Goal: Transaction & Acquisition: Download file/media

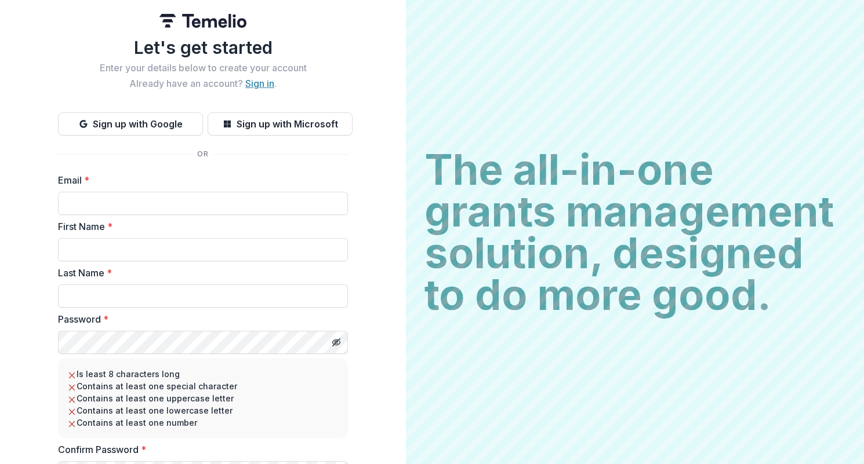
click at [260, 82] on link "Sign in" at bounding box center [259, 84] width 29 height 12
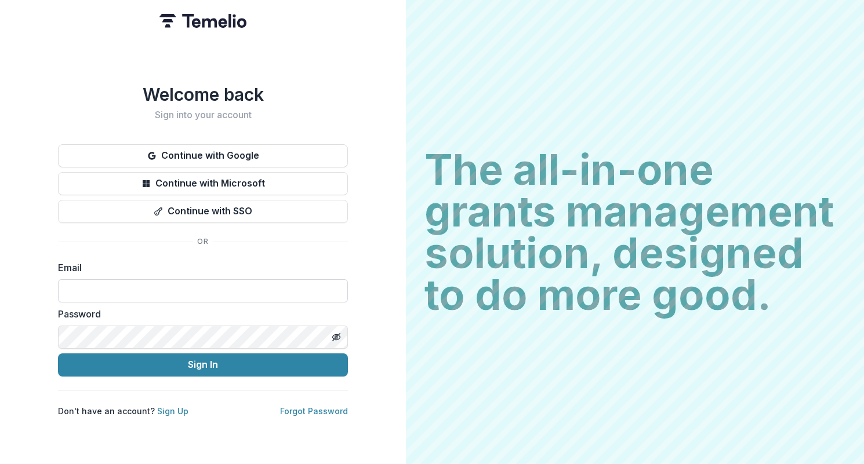
click at [148, 280] on input at bounding box center [203, 290] width 290 height 23
type input "**********"
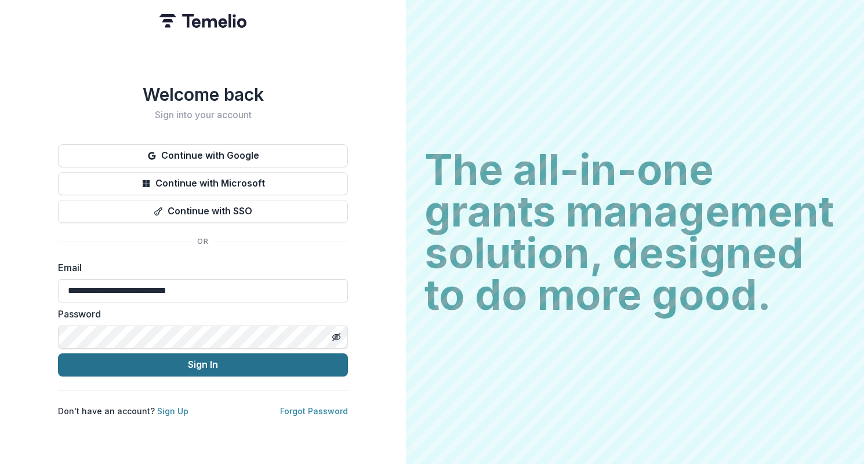
click at [194, 357] on button "Sign In" at bounding box center [203, 365] width 290 height 23
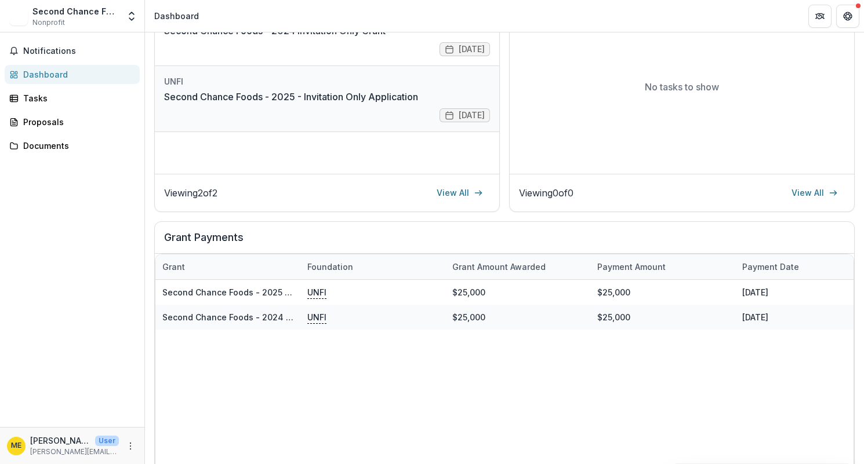
scroll to position [209, 0]
click at [56, 147] on div "Documents" at bounding box center [76, 146] width 107 height 12
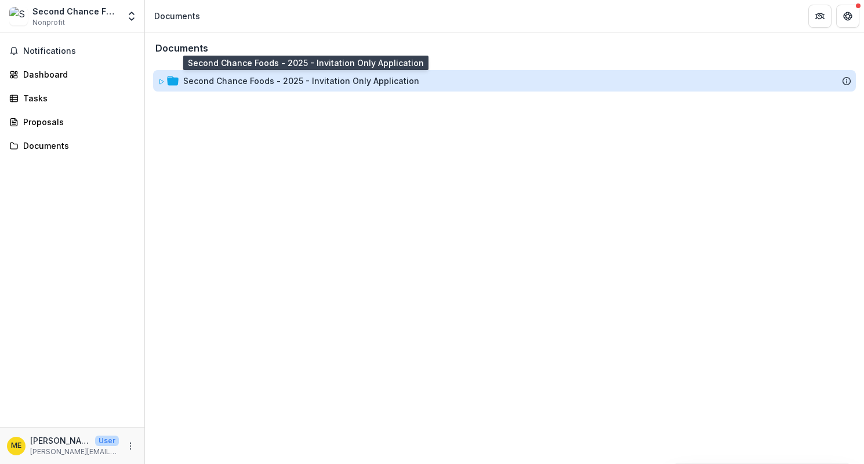
click at [273, 77] on div "Second Chance Foods - 2025 - Invitation Only Application" at bounding box center [301, 81] width 236 height 12
click at [343, 85] on div "Second Chance Foods - 2025 - Invitation Only Application" at bounding box center [301, 81] width 236 height 12
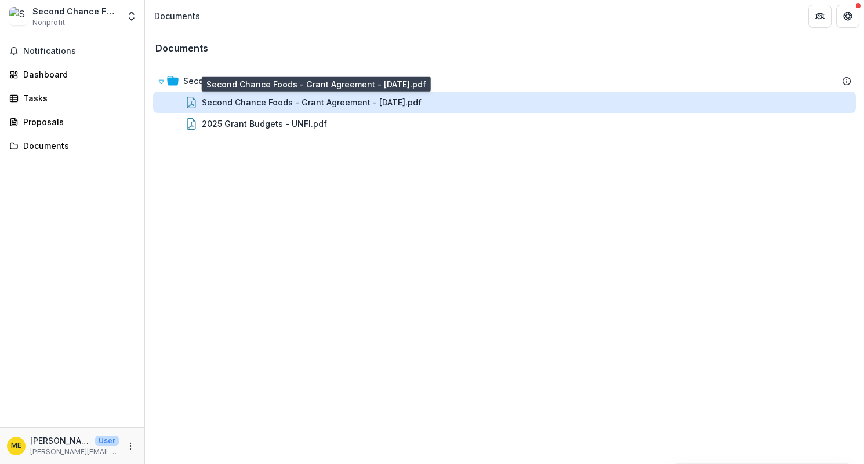
click at [388, 101] on div "Second Chance Foods - Grant Agreement - [DATE].pdf" at bounding box center [312, 102] width 220 height 12
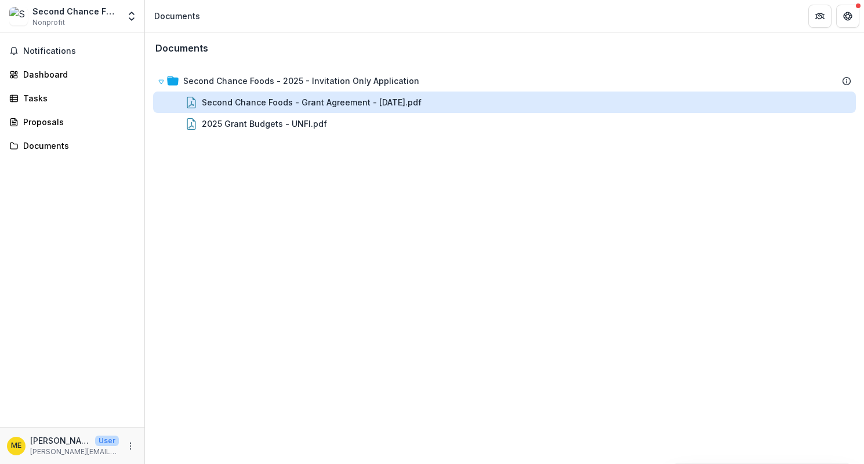
click at [388, 101] on div "Loading..." at bounding box center [432, 232] width 637 height 293
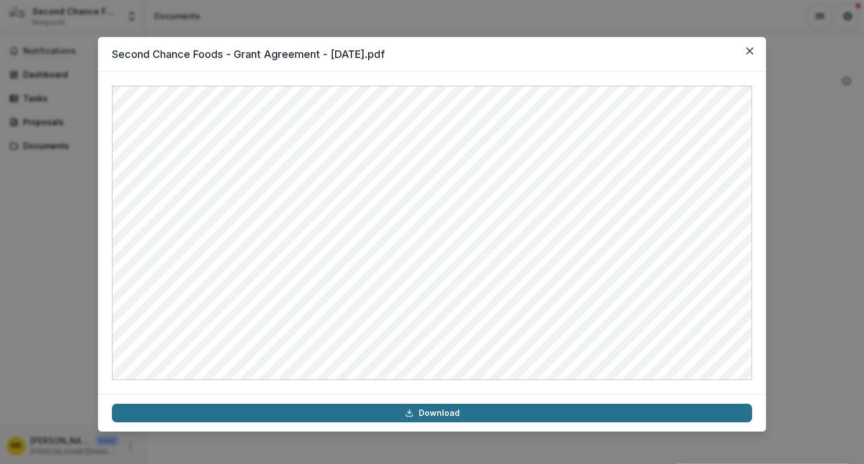
click at [440, 414] on link "Download" at bounding box center [432, 413] width 640 height 19
